Goal: Check status: Check status

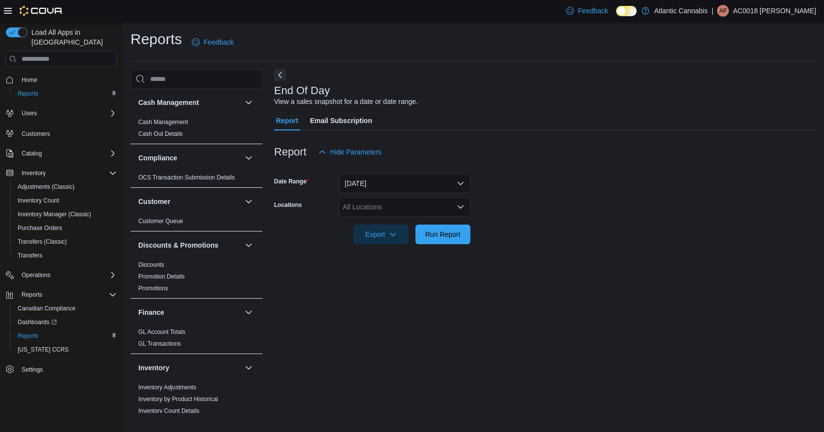
click at [461, 203] on div "All Locations" at bounding box center [404, 207] width 131 height 20
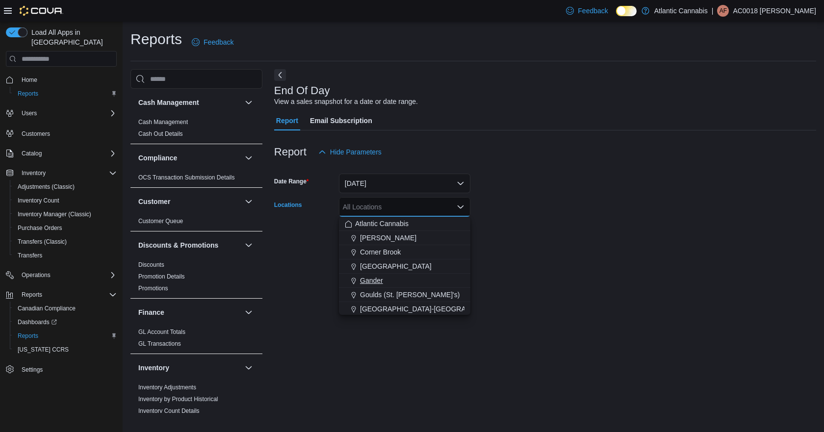
click at [375, 281] on span "Gander" at bounding box center [371, 281] width 23 height 10
click at [589, 216] on form "Date Range [DATE] Locations [GEOGRAPHIC_DATA] Combo box. Selected. [GEOGRAPHIC_…" at bounding box center [545, 203] width 542 height 82
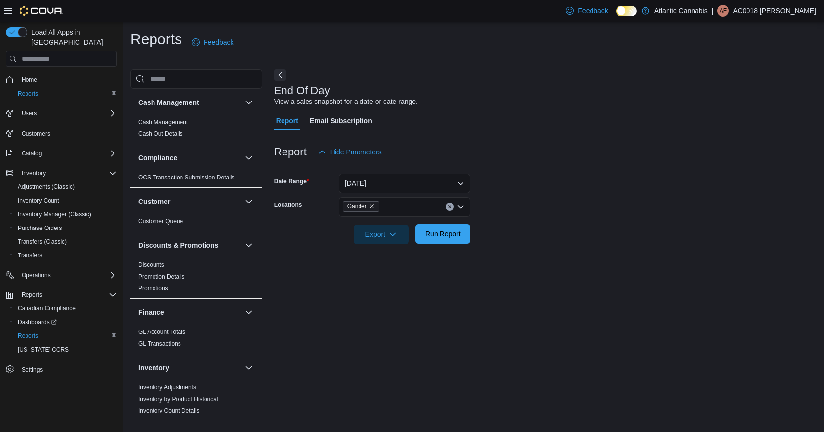
click at [468, 232] on button "Run Report" at bounding box center [442, 234] width 55 height 20
